Goal: Task Accomplishment & Management: Use online tool/utility

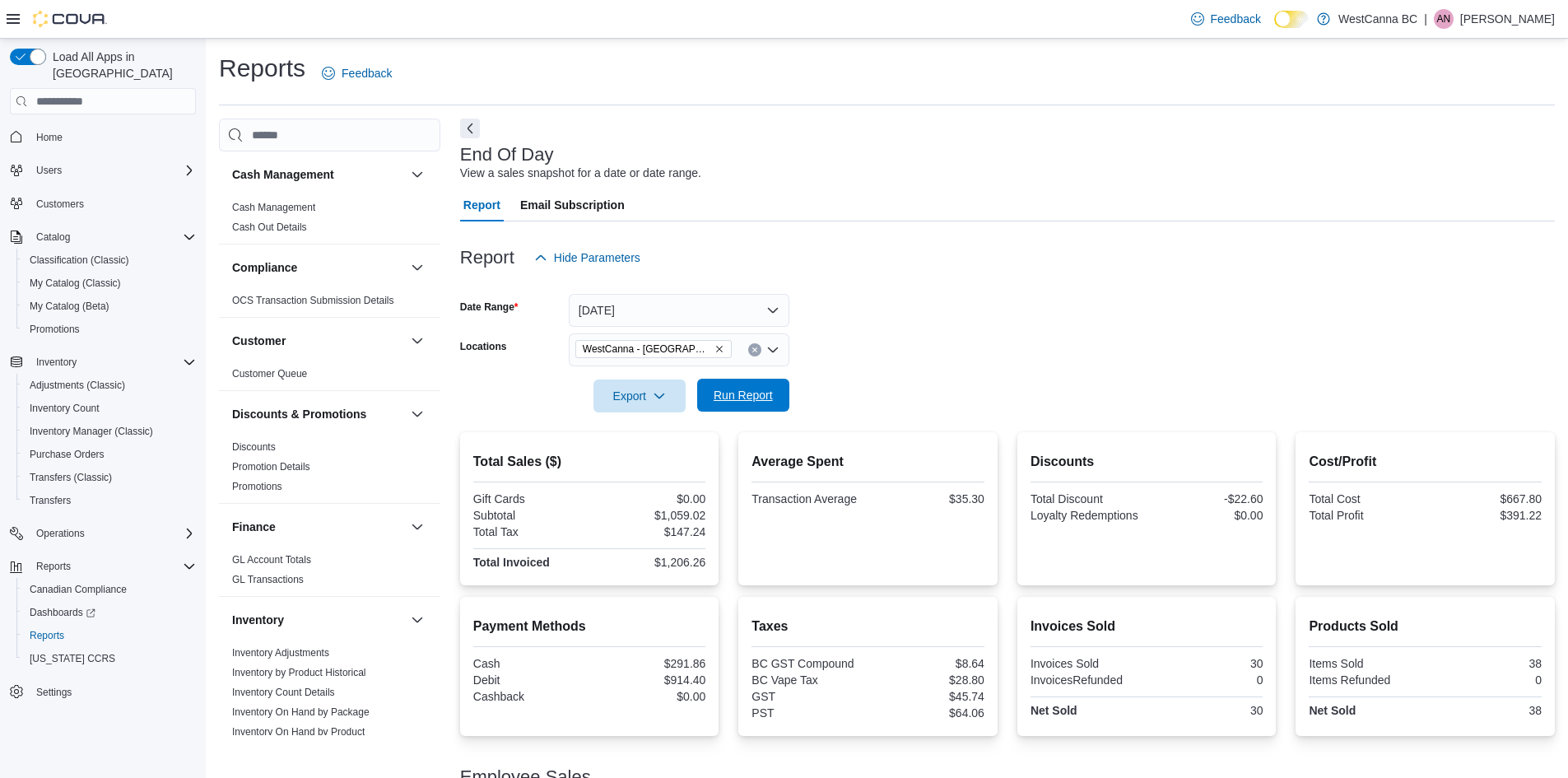
scroll to position [95, 0]
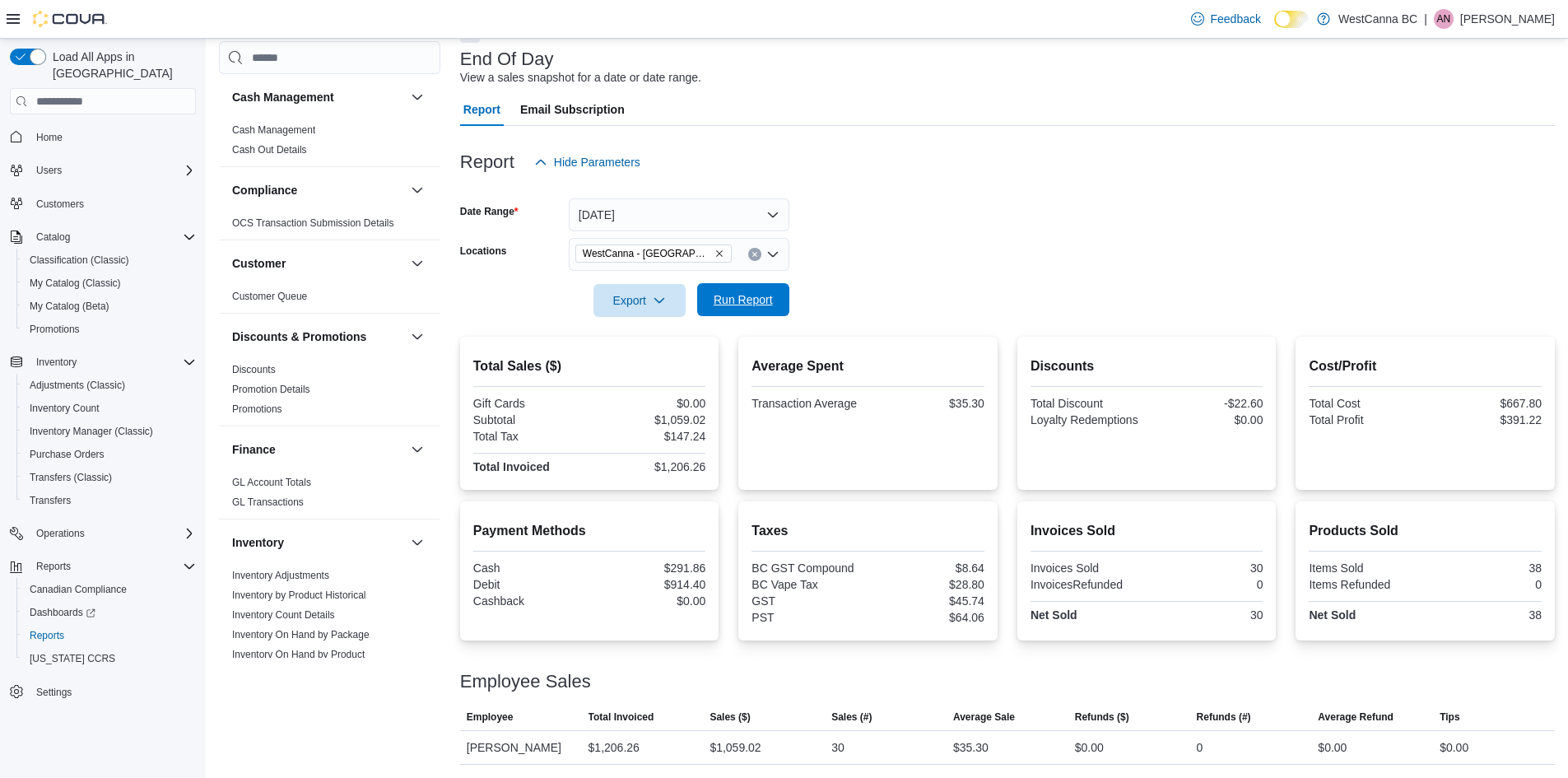
click at [757, 304] on span "Run Report" at bounding box center [743, 299] width 59 height 16
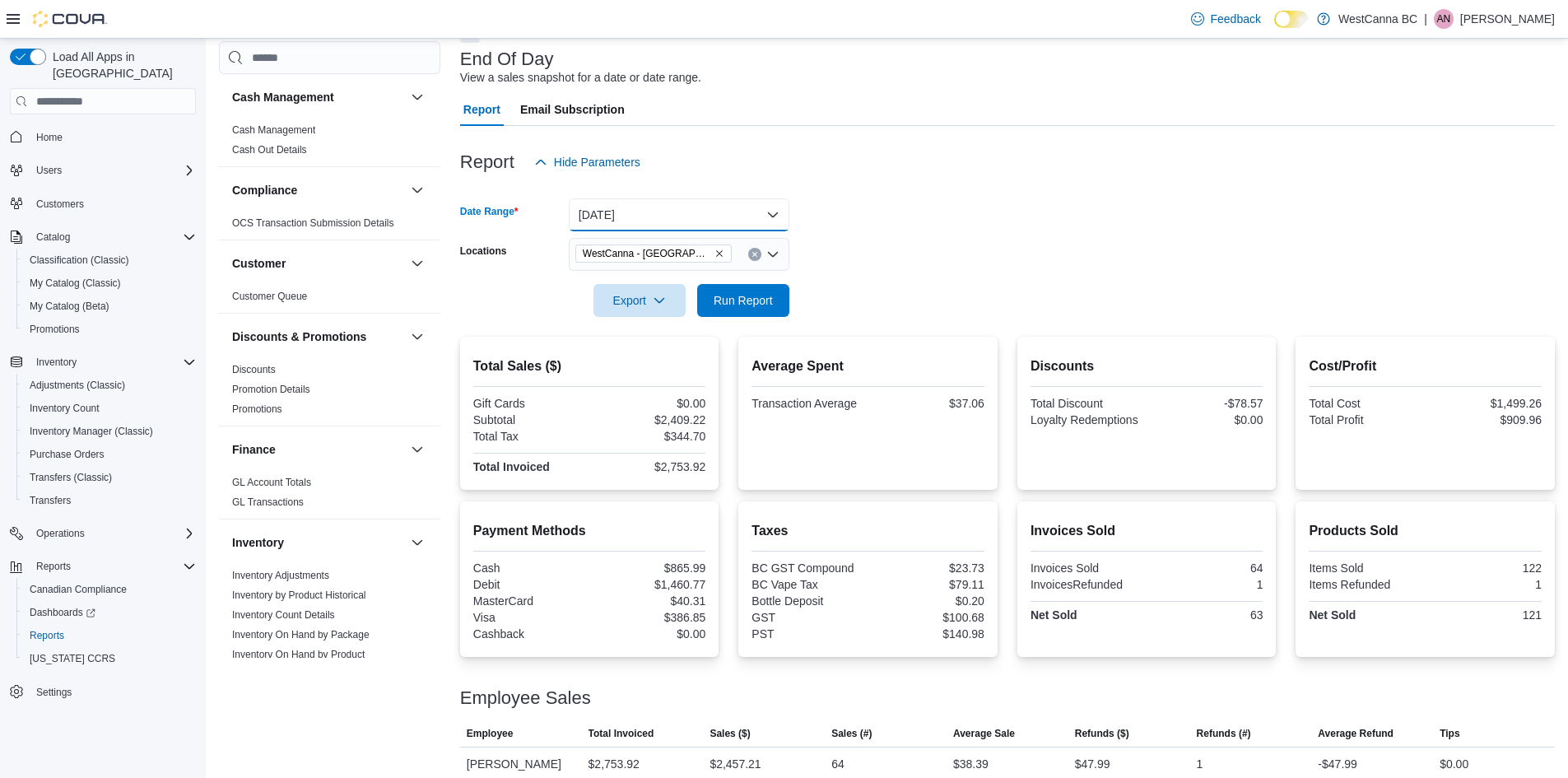
click at [690, 220] on button "[DATE]" at bounding box center [679, 215] width 220 height 32
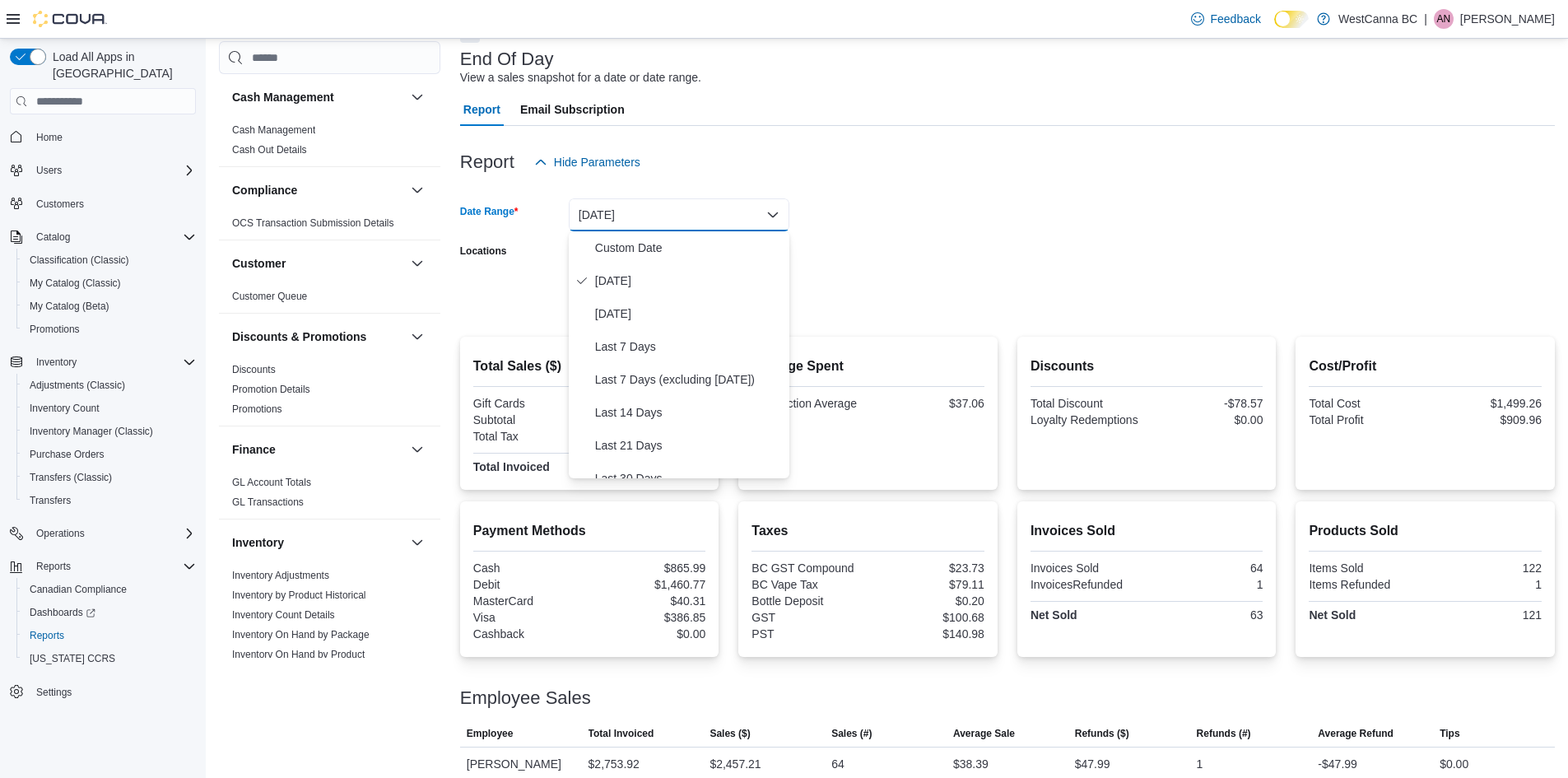
click at [910, 191] on div at bounding box center [1007, 188] width 1095 height 20
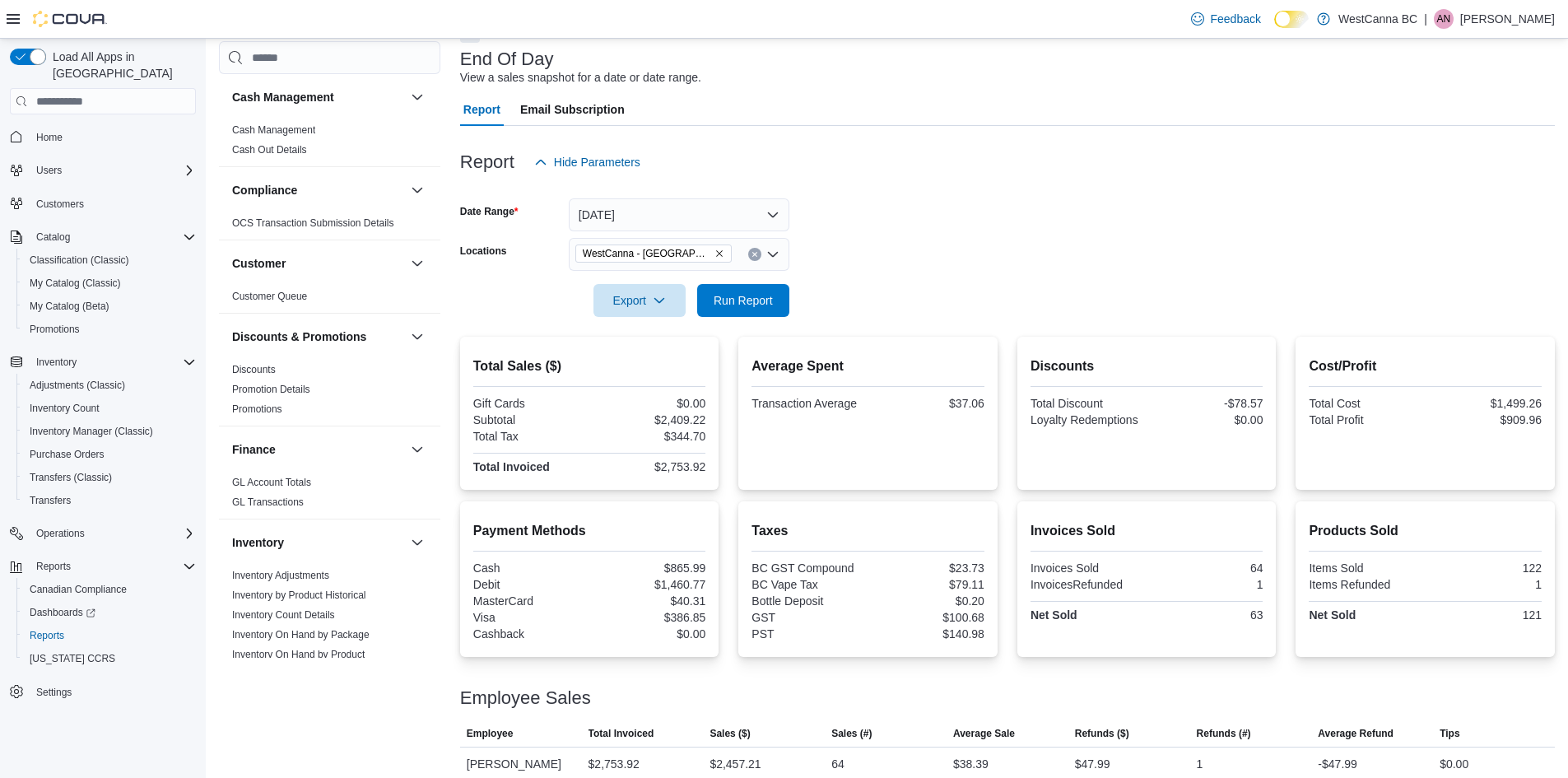
click at [714, 252] on icon "Remove WestCanna - Broadway from selection in this group" at bounding box center [719, 253] width 10 height 10
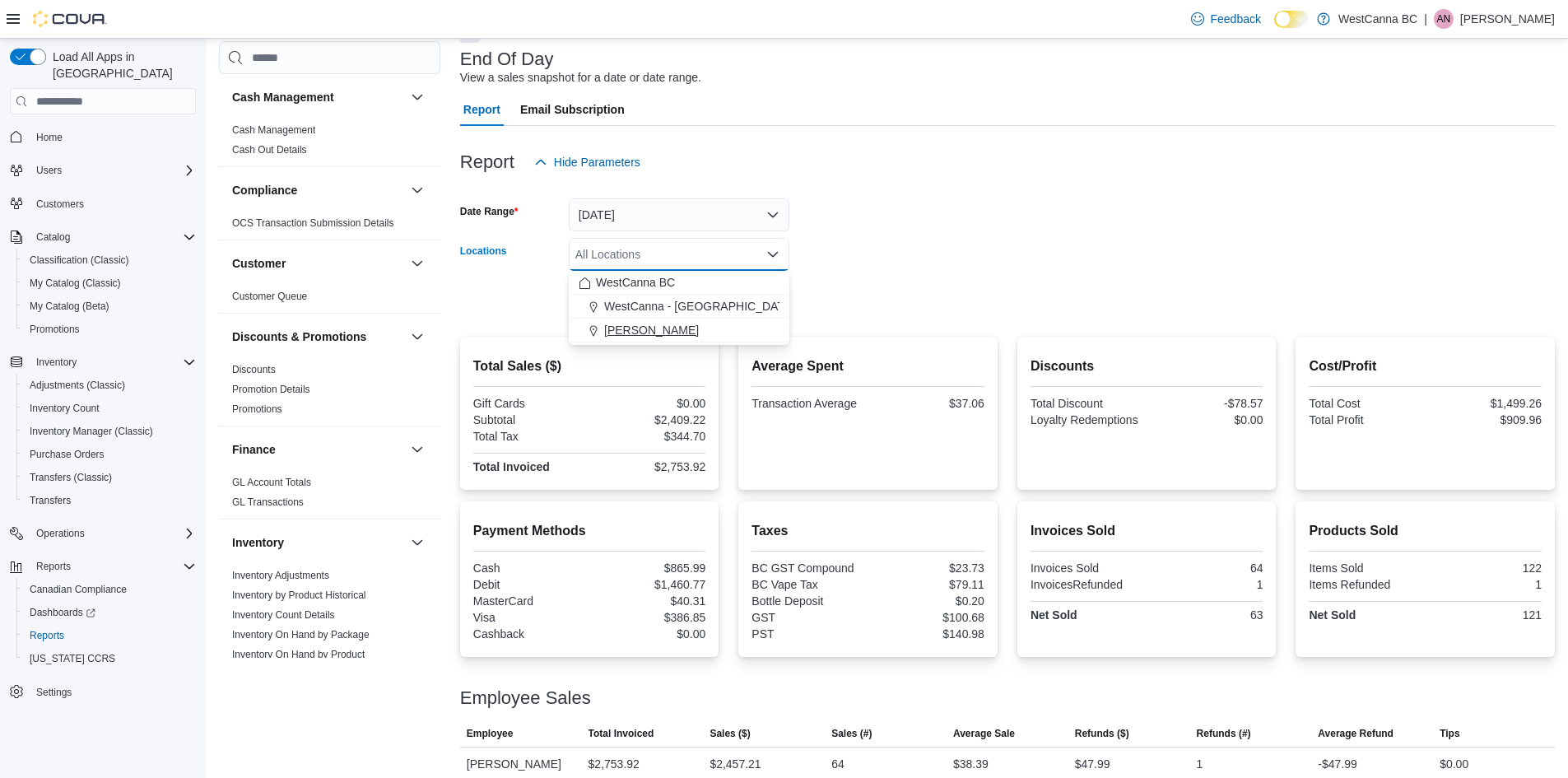
click at [694, 334] on span "[PERSON_NAME]" at bounding box center [651, 329] width 94 height 16
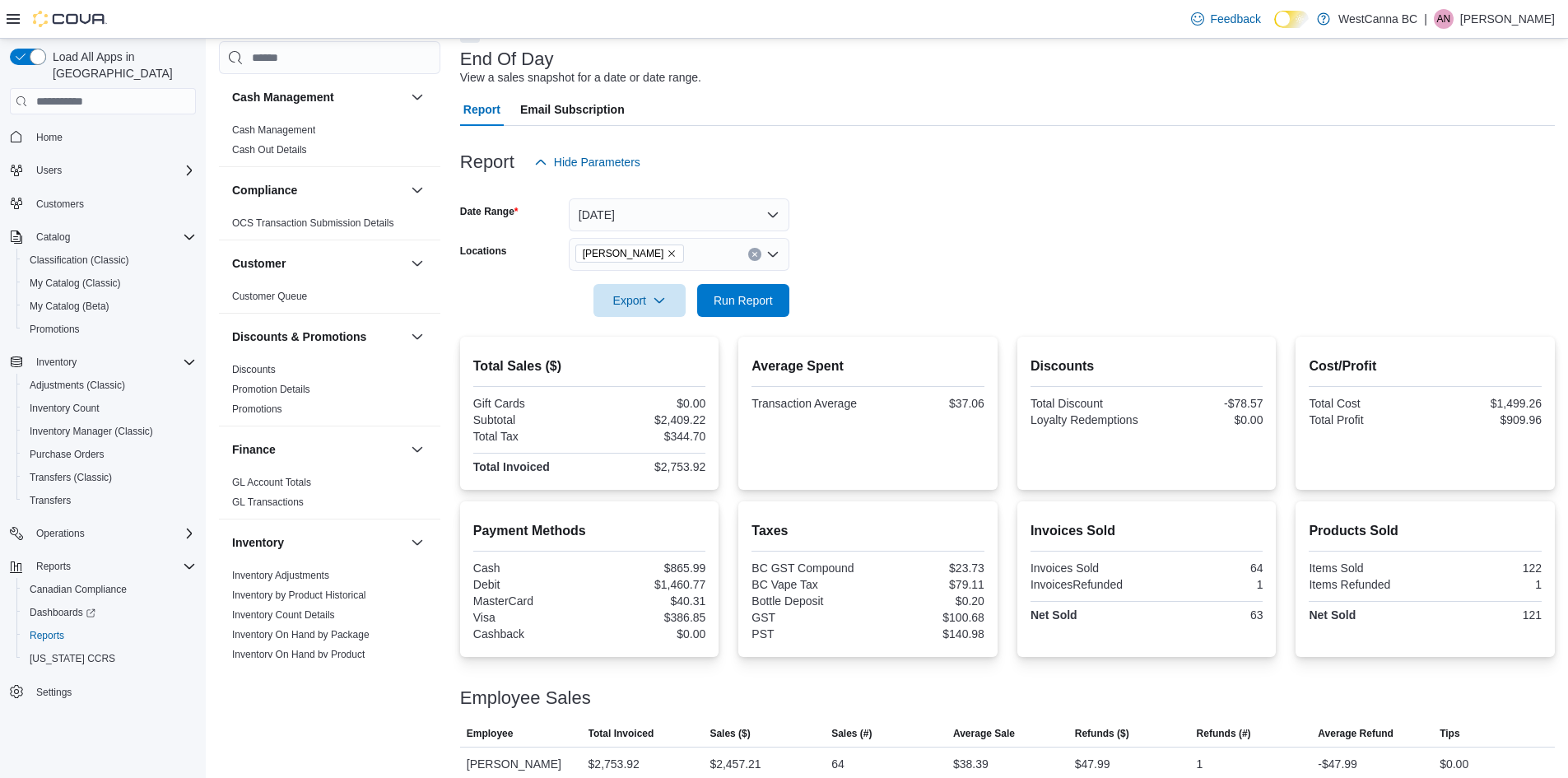
click at [895, 280] on div at bounding box center [1007, 278] width 1095 height 13
click at [774, 301] on span "Run Report" at bounding box center [743, 300] width 73 height 32
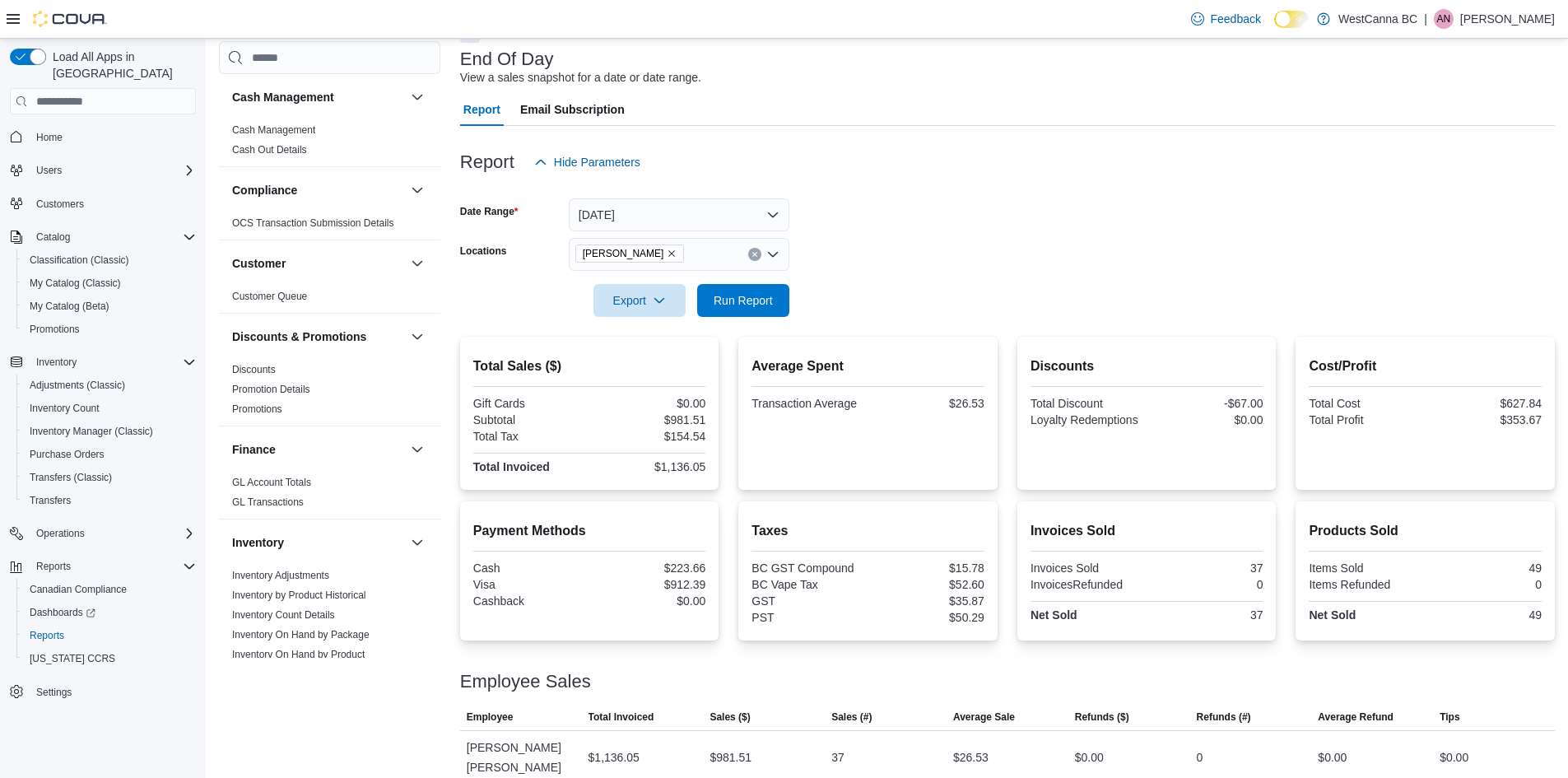
click at [677, 259] on icon "Remove WestCanna - Robson from selection in this group" at bounding box center [671, 253] width 10 height 10
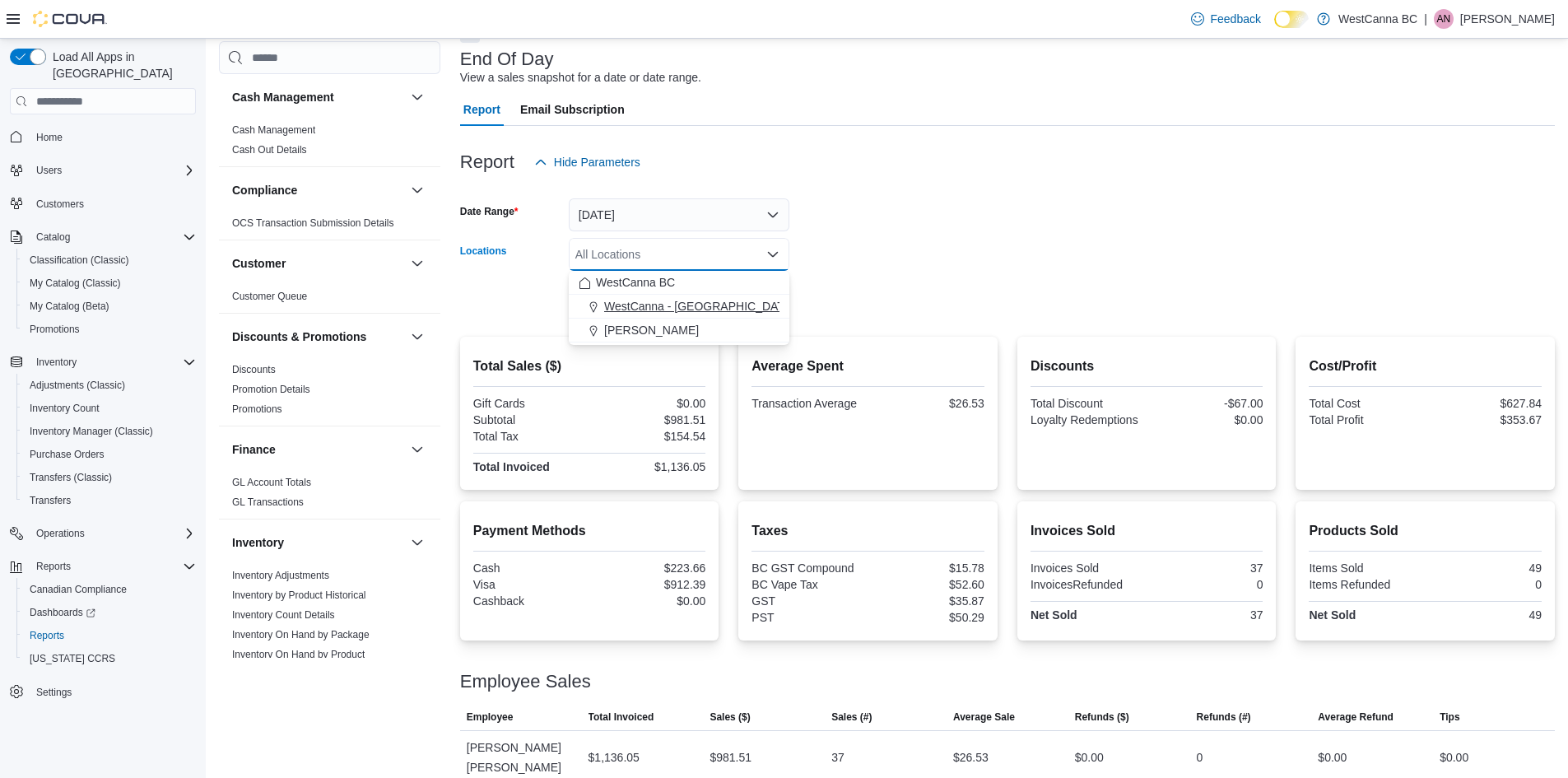
drag, startPoint x: 707, startPoint y: 311, endPoint x: 754, endPoint y: 286, distance: 53.2
click at [707, 309] on span "WestCanna - [GEOGRAPHIC_DATA]" at bounding box center [699, 305] width 190 height 16
click at [920, 240] on form "Date Range [DATE] Locations [GEOGRAPHIC_DATA] - [GEOGRAPHIC_DATA] Combo box. Se…" at bounding box center [1007, 247] width 1095 height 138
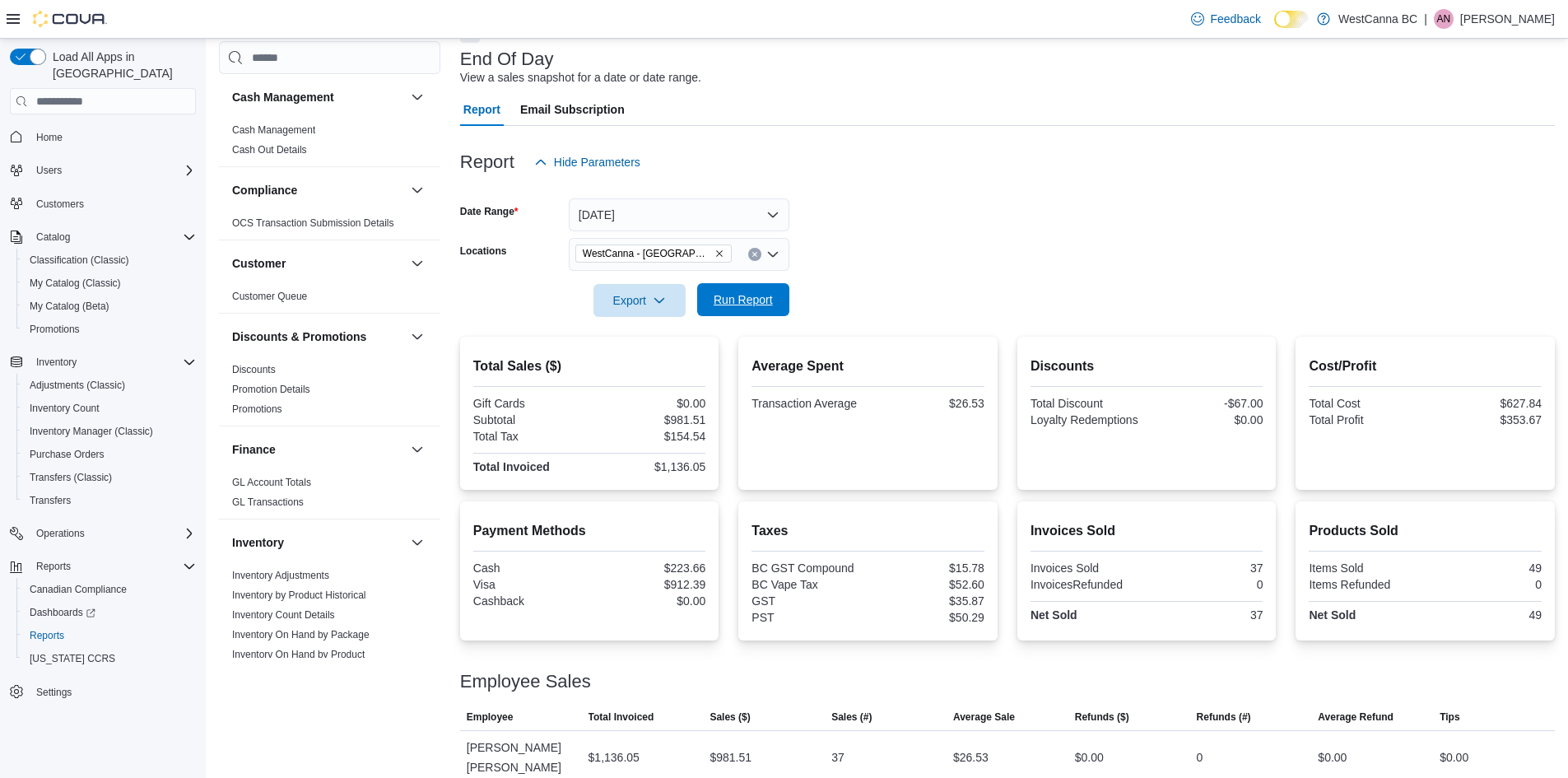
click at [781, 297] on button "Run Report" at bounding box center [742, 300] width 93 height 32
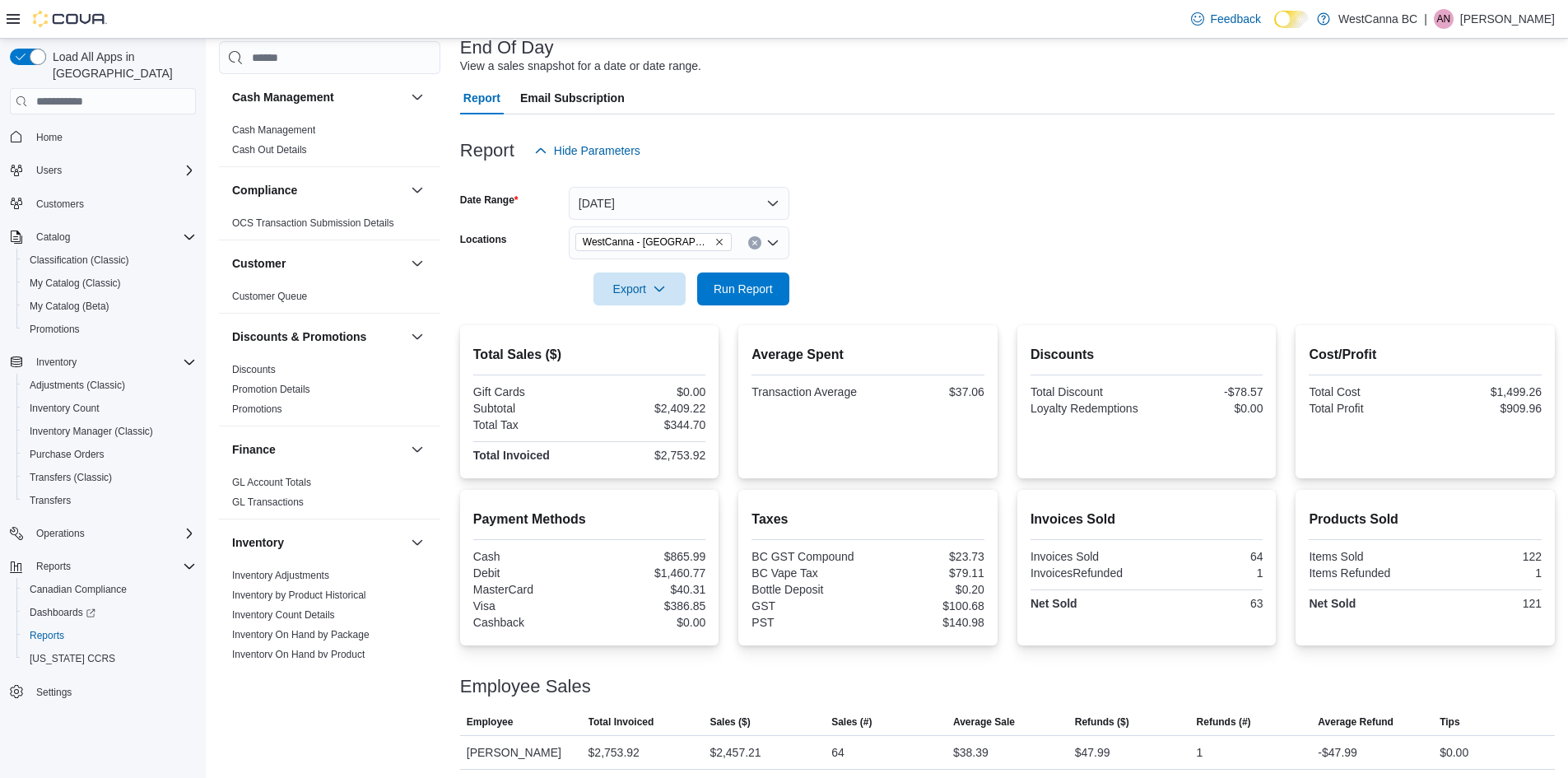
scroll to position [112, 0]
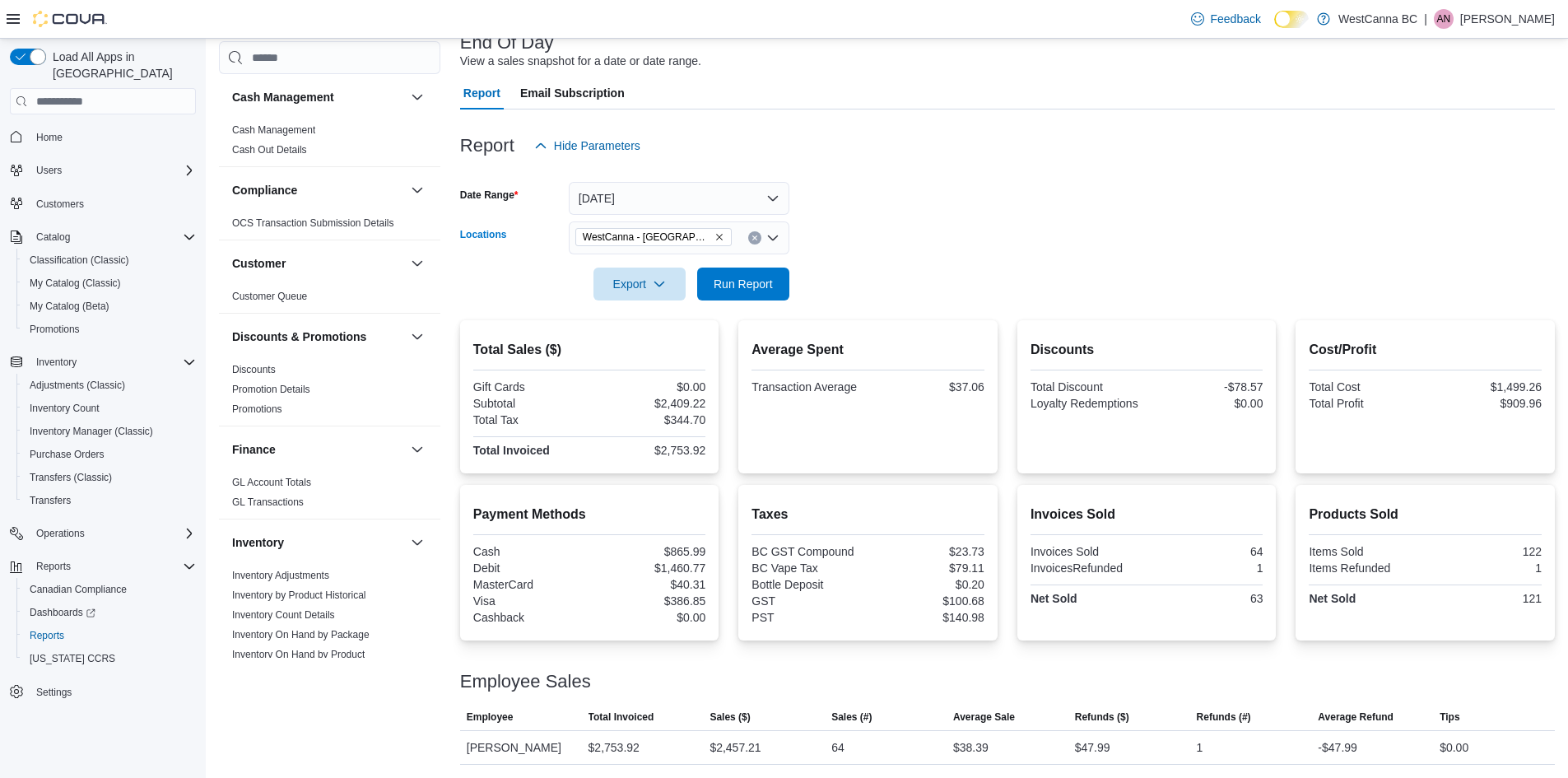
click at [714, 238] on icon "Remove WestCanna - Broadway from selection in this group" at bounding box center [719, 237] width 10 height 10
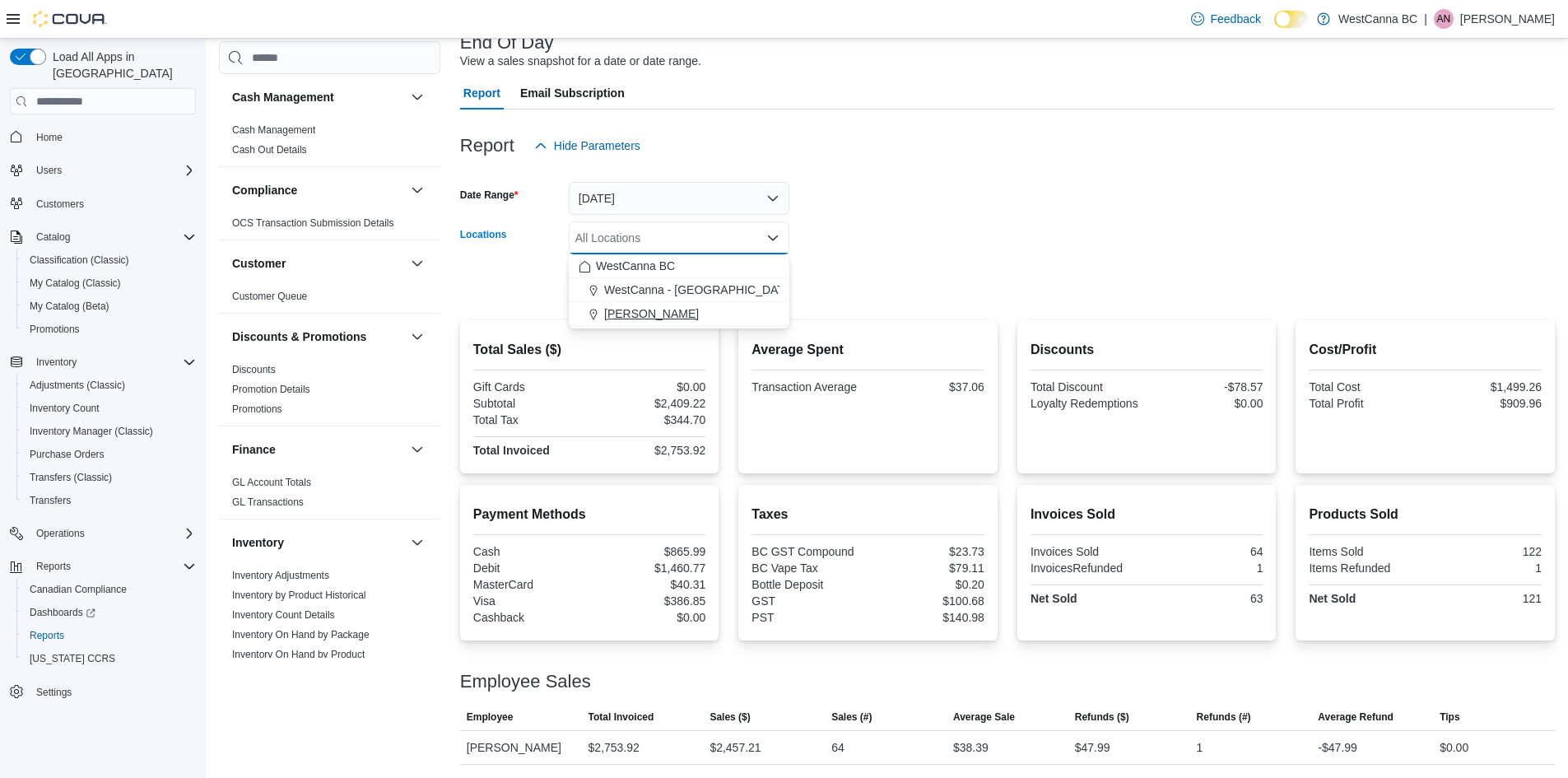
click at [699, 312] on span "[PERSON_NAME]" at bounding box center [651, 313] width 94 height 16
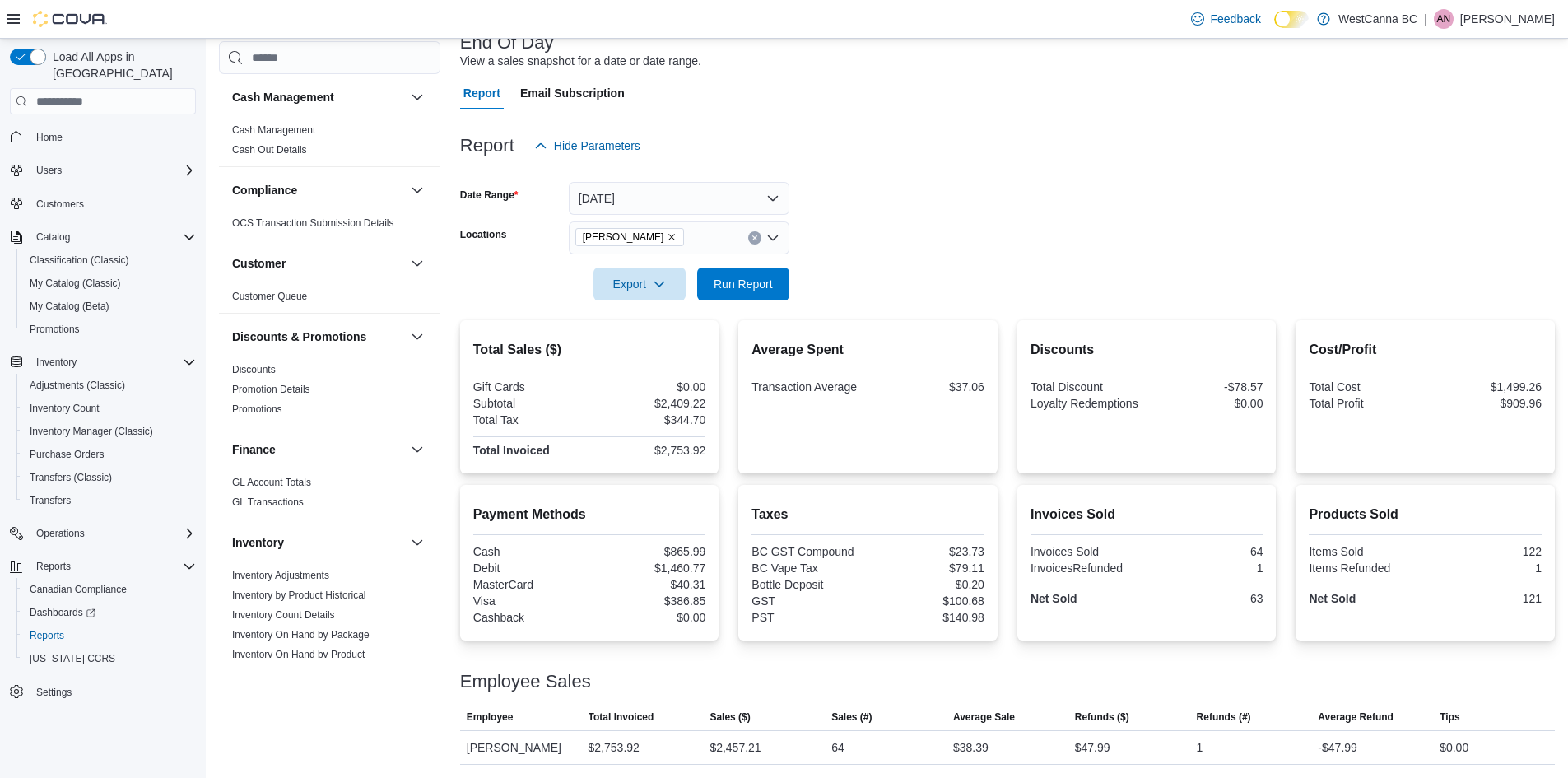
click at [814, 259] on div at bounding box center [1007, 261] width 1095 height 13
click at [719, 278] on span "Run Report" at bounding box center [743, 283] width 59 height 16
